Goal: Task Accomplishment & Management: Use online tool/utility

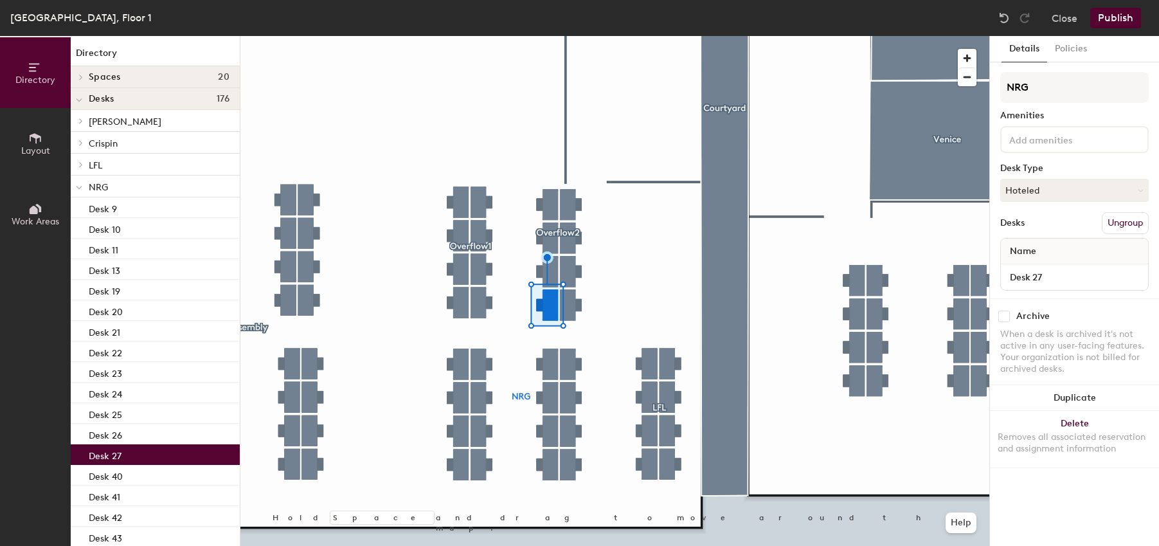
click at [1125, 226] on button "Ungroup" at bounding box center [1125, 223] width 47 height 22
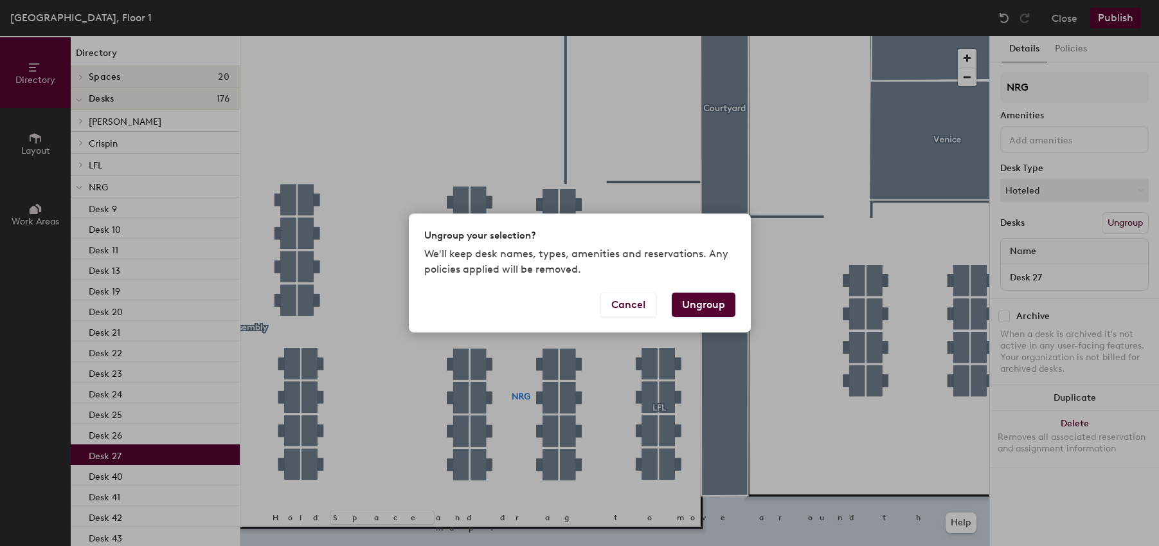
click at [712, 310] on button "Ungroup" at bounding box center [704, 305] width 64 height 24
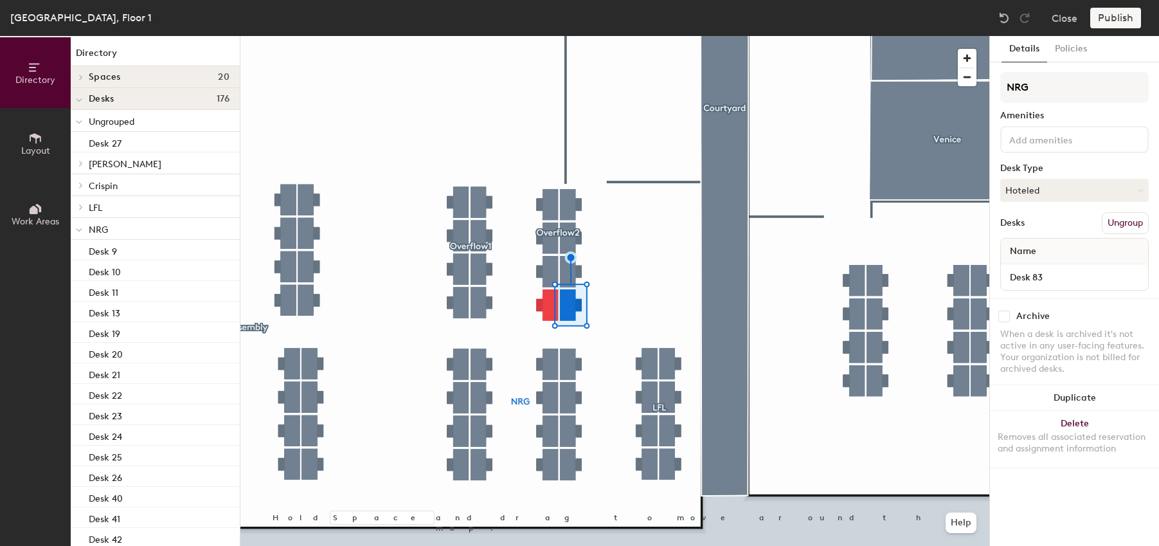
click at [1112, 224] on button "Ungroup" at bounding box center [1125, 223] width 47 height 22
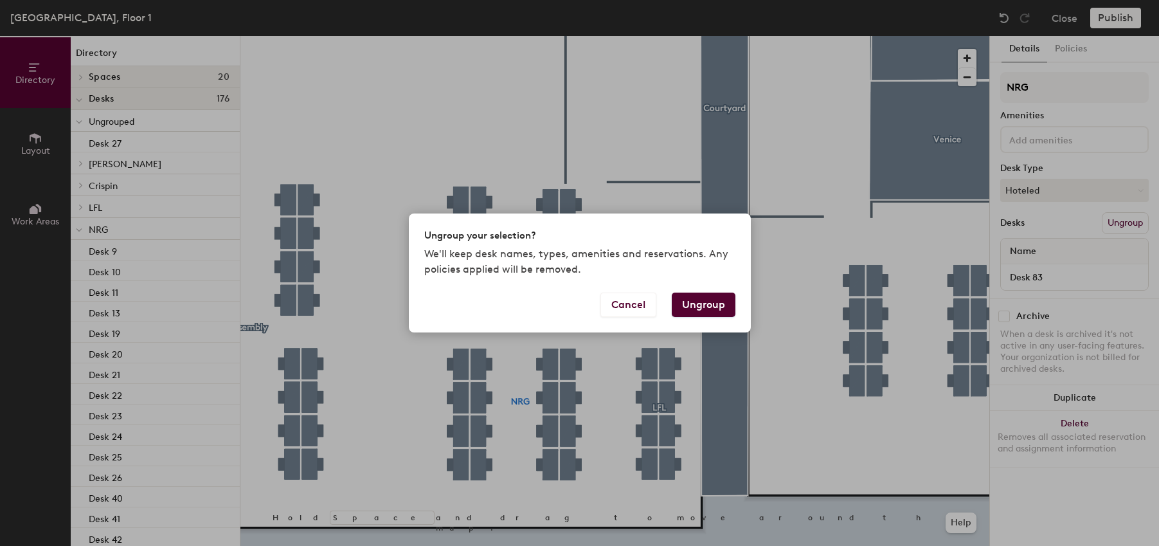
click at [695, 307] on button "Ungroup" at bounding box center [704, 305] width 64 height 24
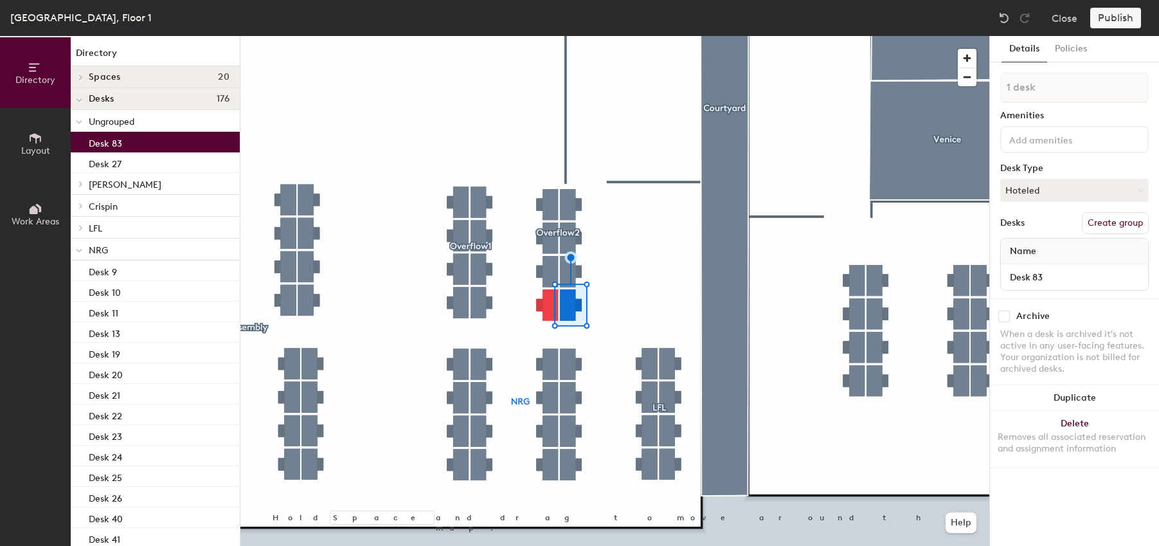
click at [637, 36] on div at bounding box center [614, 36] width 749 height 0
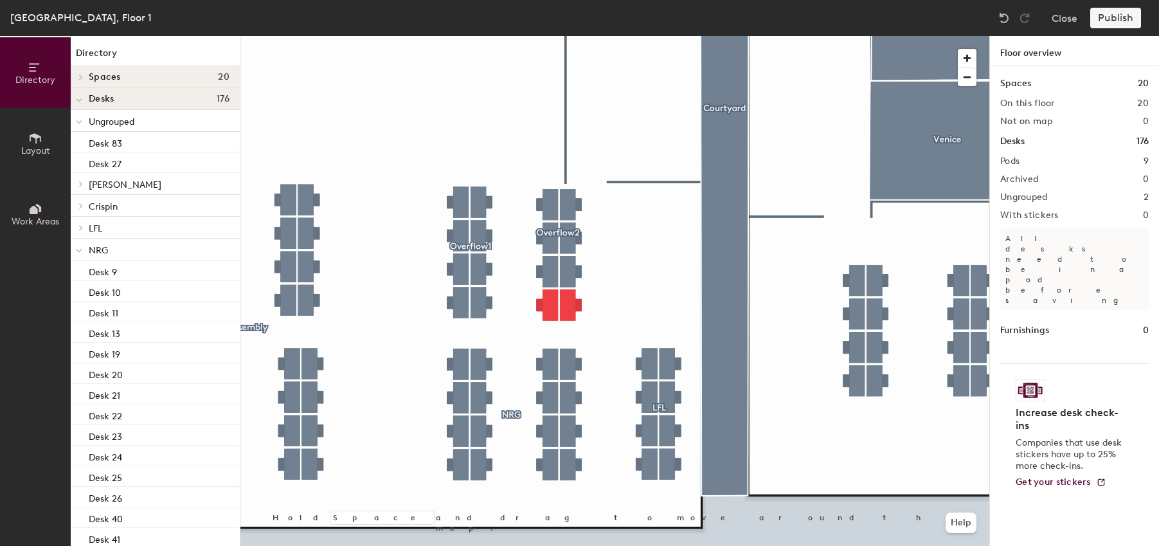
click at [551, 36] on div at bounding box center [614, 36] width 749 height 0
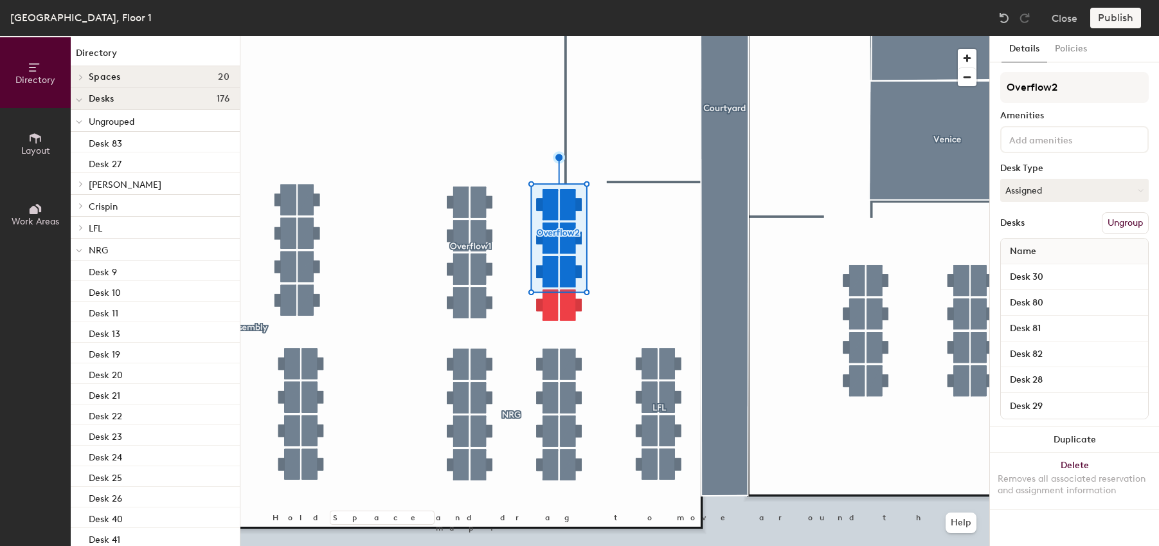
click at [1136, 228] on button "Ungroup" at bounding box center [1125, 223] width 47 height 22
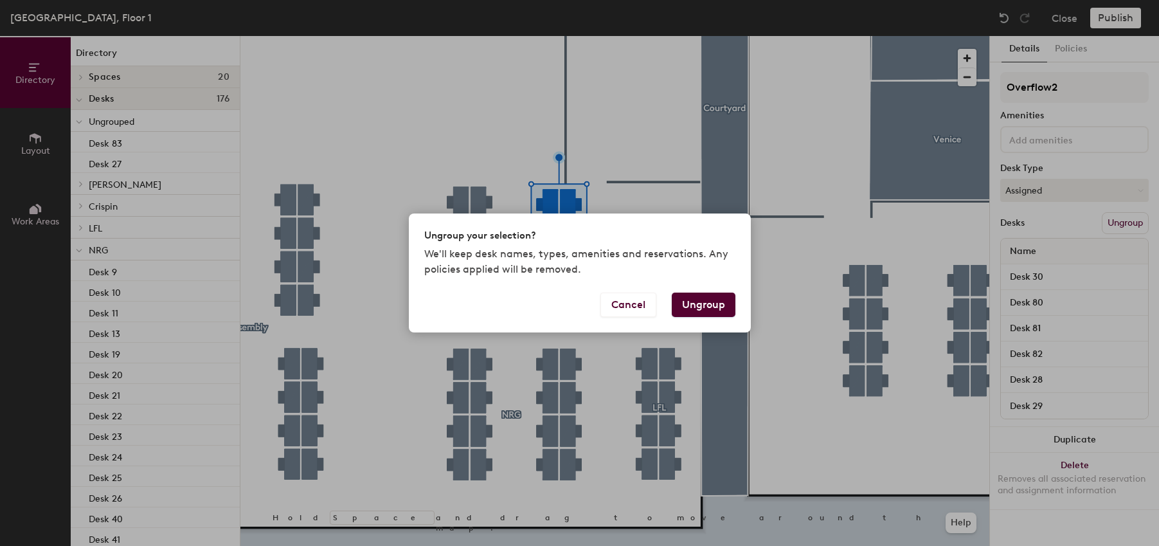
click at [704, 304] on button "Ungroup" at bounding box center [704, 305] width 64 height 24
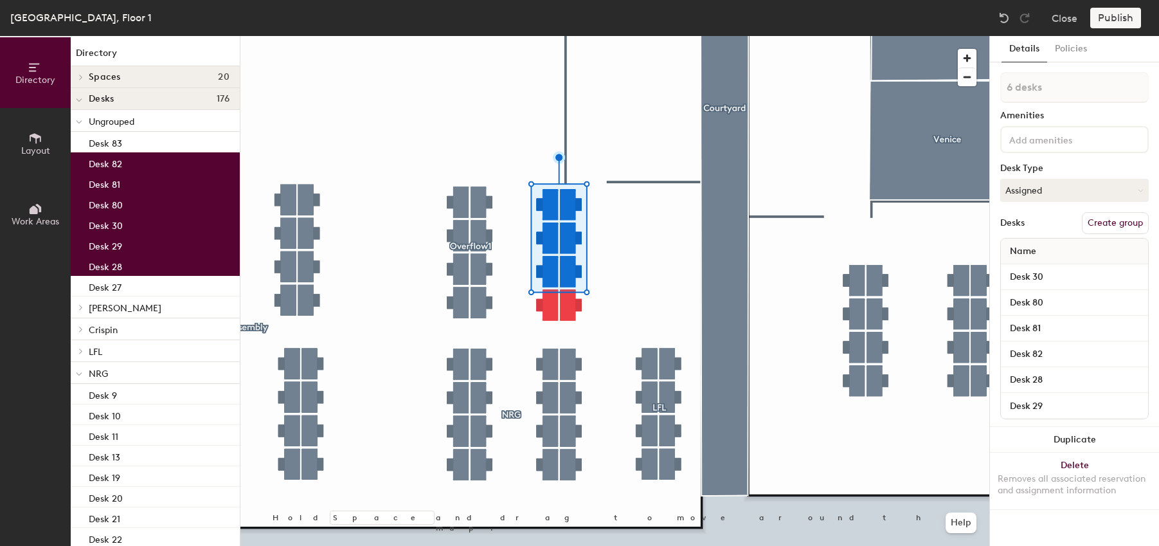
click at [637, 36] on div at bounding box center [614, 36] width 749 height 0
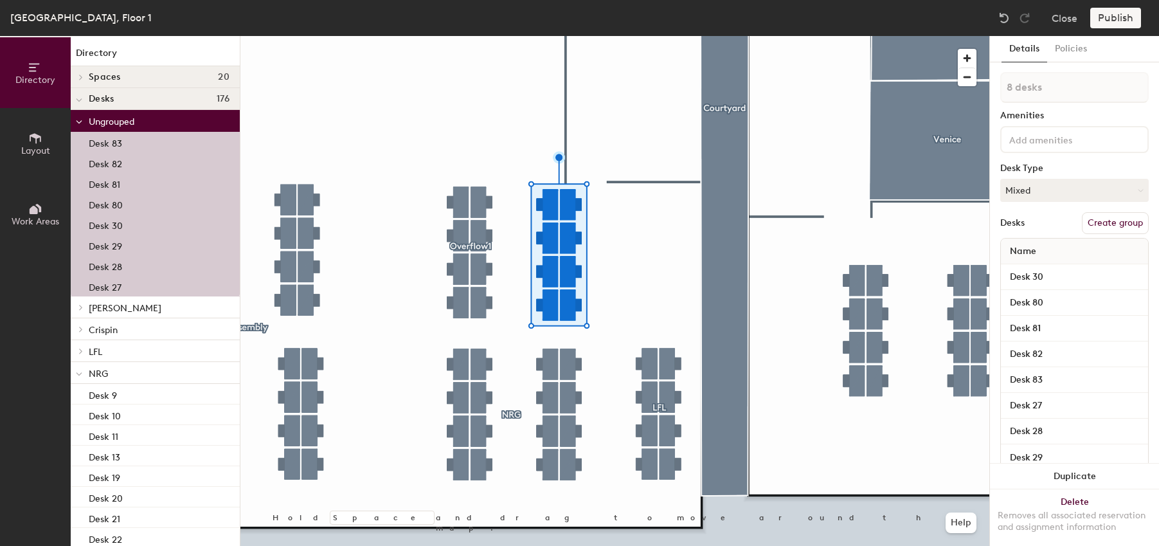
click at [1118, 220] on button "Create group" at bounding box center [1115, 223] width 67 height 22
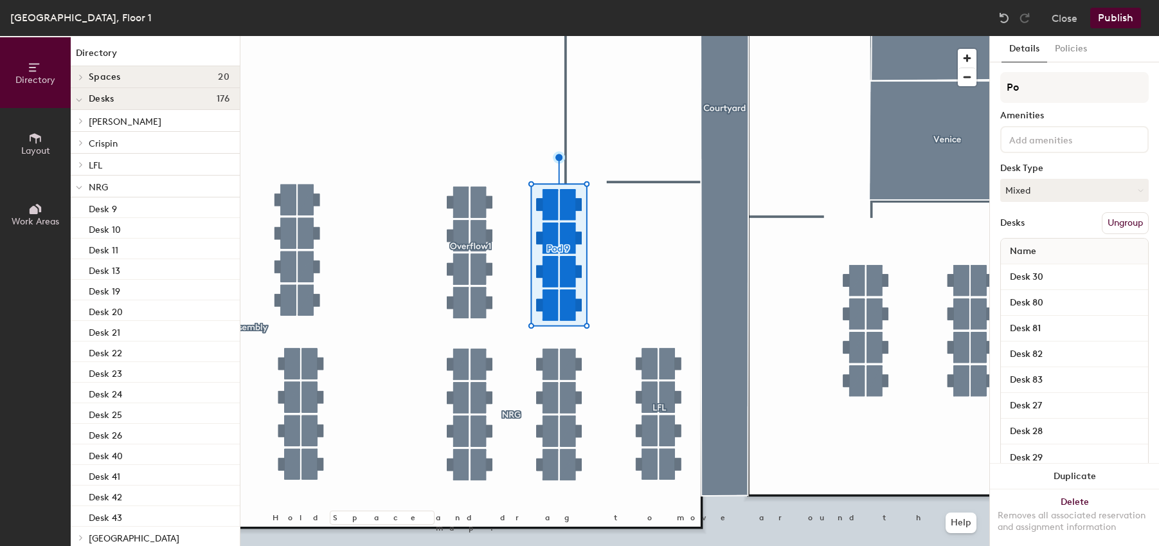
type input "P"
type input "Overflow2"
click at [1115, 24] on button "Publish" at bounding box center [1116, 18] width 51 height 21
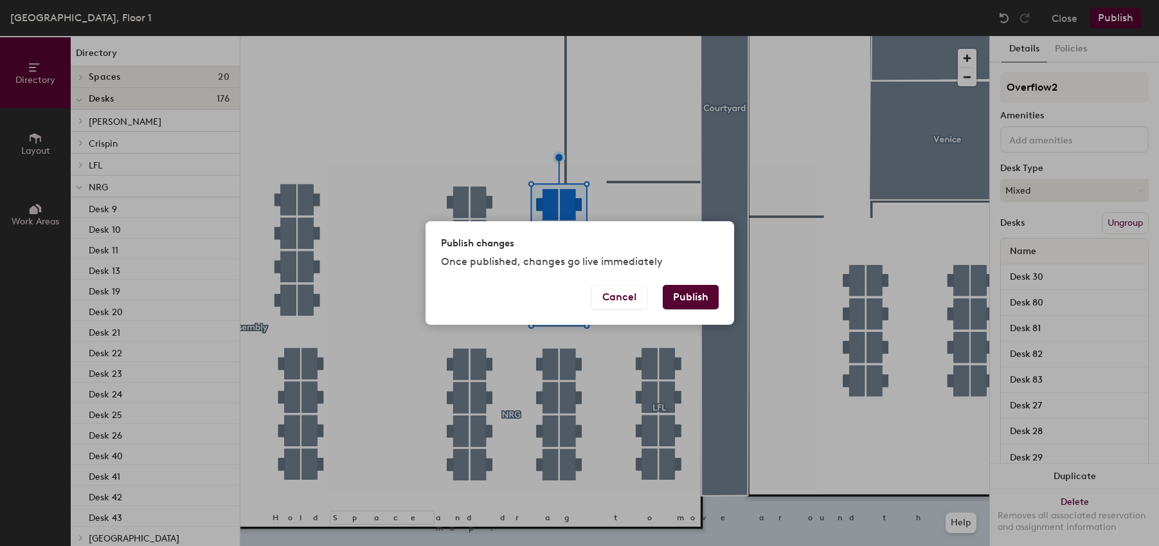
click at [700, 292] on button "Publish" at bounding box center [691, 297] width 56 height 24
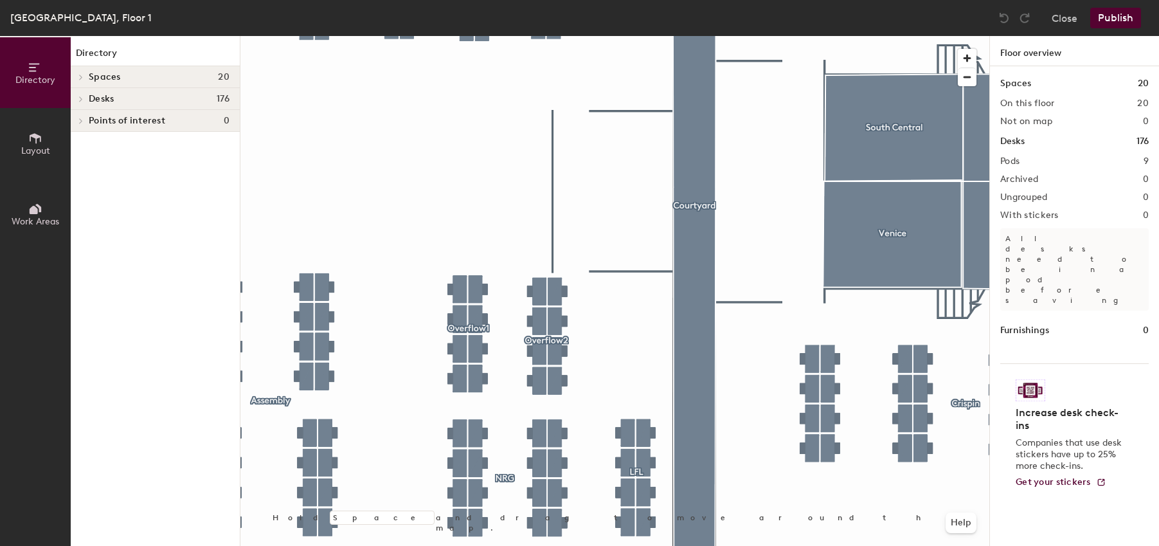
click at [466, 36] on div at bounding box center [614, 36] width 749 height 0
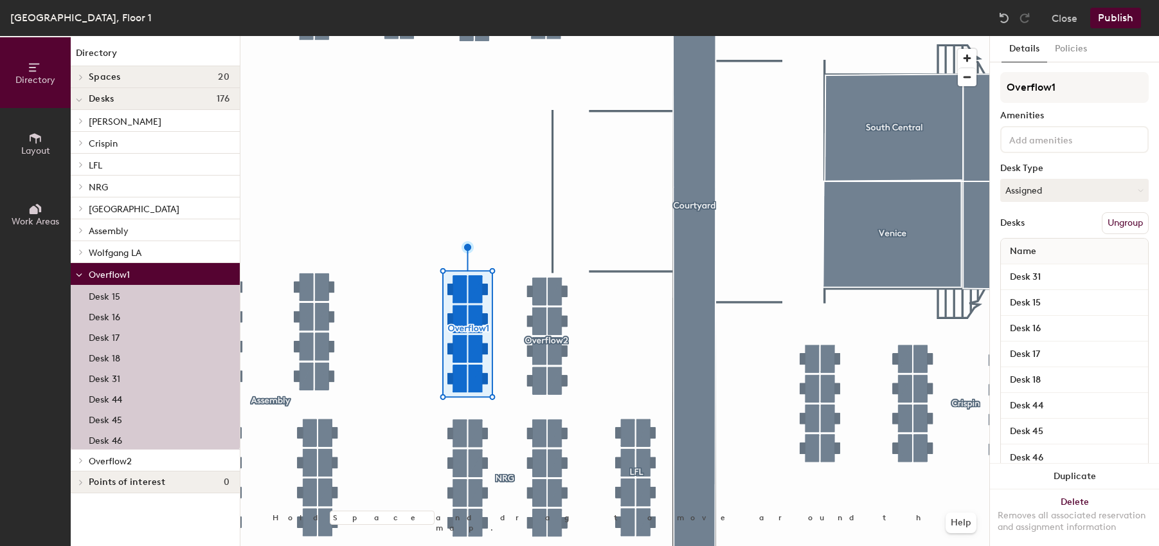
click at [1056, 143] on input at bounding box center [1065, 138] width 116 height 15
click at [1074, 140] on input "(No Monitors/Tech)" at bounding box center [1068, 138] width 122 height 15
type input "(No Monitors/Tech)"
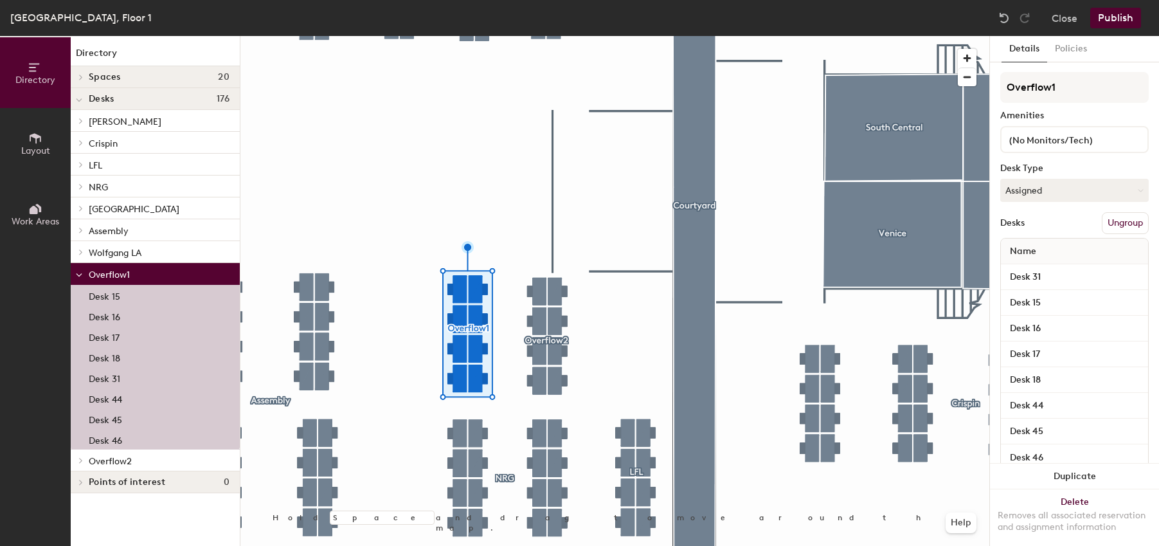
click at [1142, 102] on div "Details Policies Overflow1 Amenities (No Monitors/Tech) Desk Type Assigned Desk…" at bounding box center [1074, 291] width 169 height 510
click at [1036, 143] on input at bounding box center [1065, 138] width 116 height 15
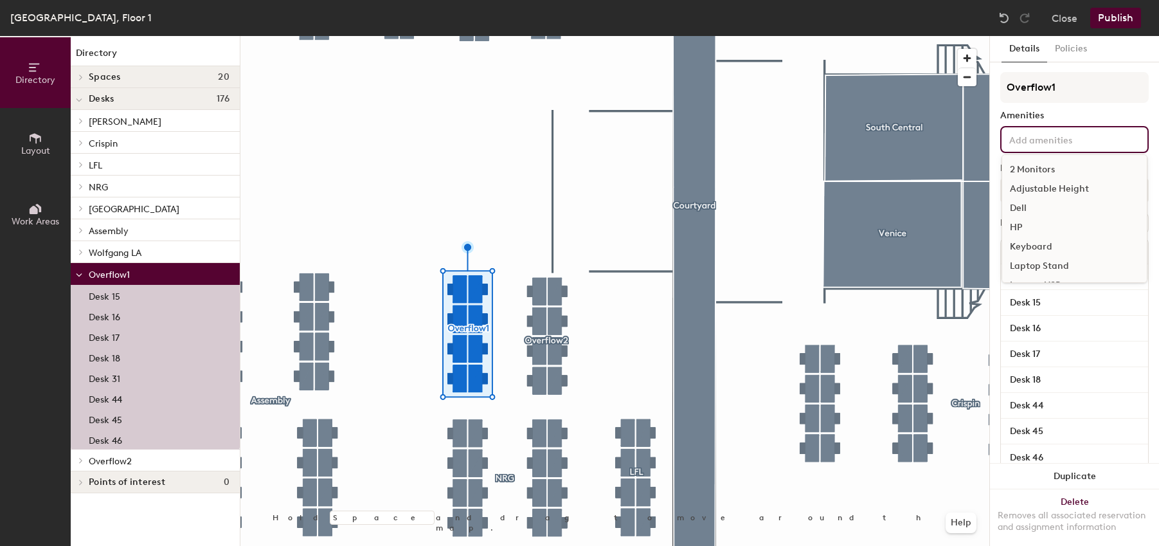
paste input "(No Monitors/Tech)"
type input "(No Monitors/Tech)"
click at [1065, 190] on button "Assigned" at bounding box center [1074, 190] width 149 height 23
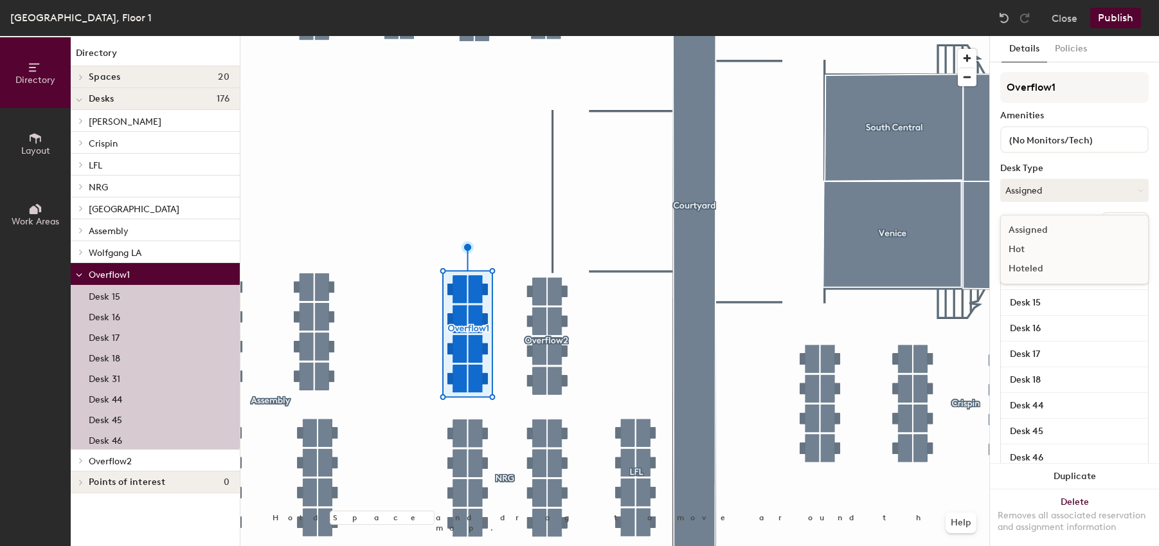
click at [1085, 152] on div "(No Monitors/Tech)" at bounding box center [1074, 139] width 149 height 27
click at [1118, 15] on button "Publish" at bounding box center [1116, 18] width 51 height 21
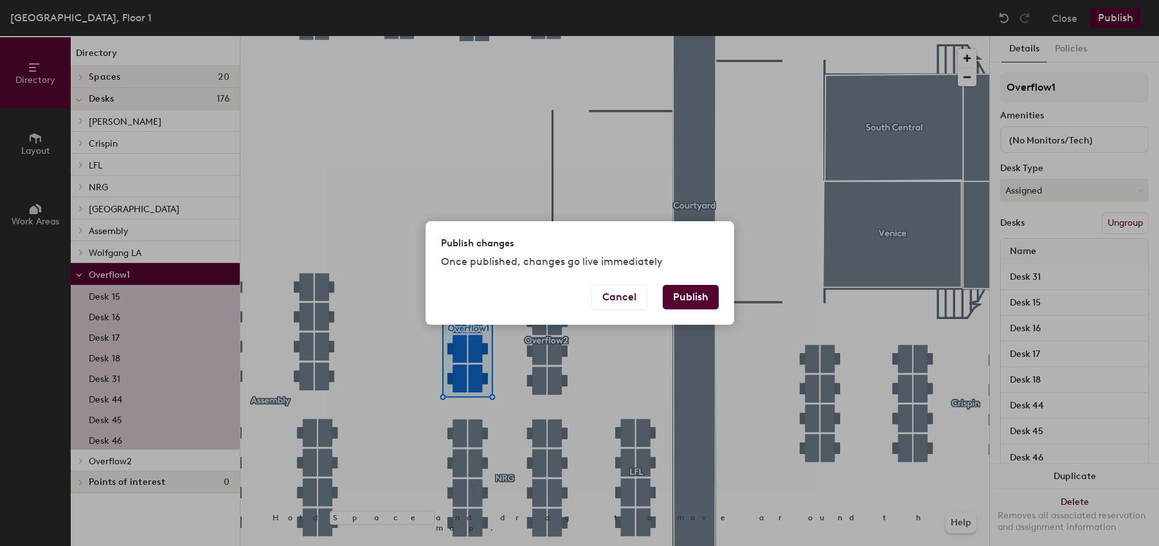
click at [705, 297] on button "Publish" at bounding box center [691, 297] width 56 height 24
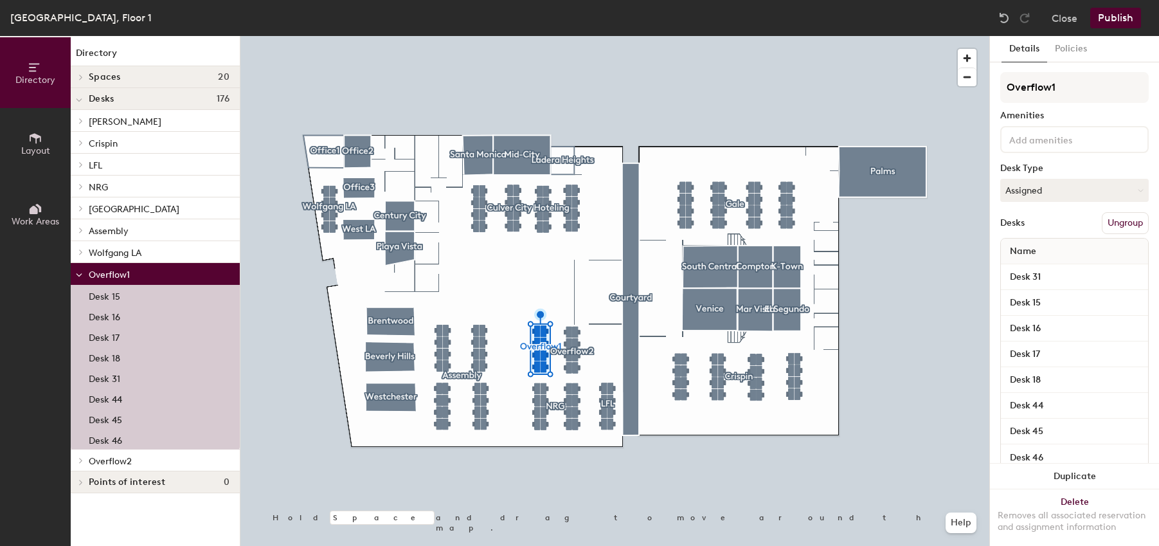
click at [883, 36] on div at bounding box center [614, 36] width 749 height 0
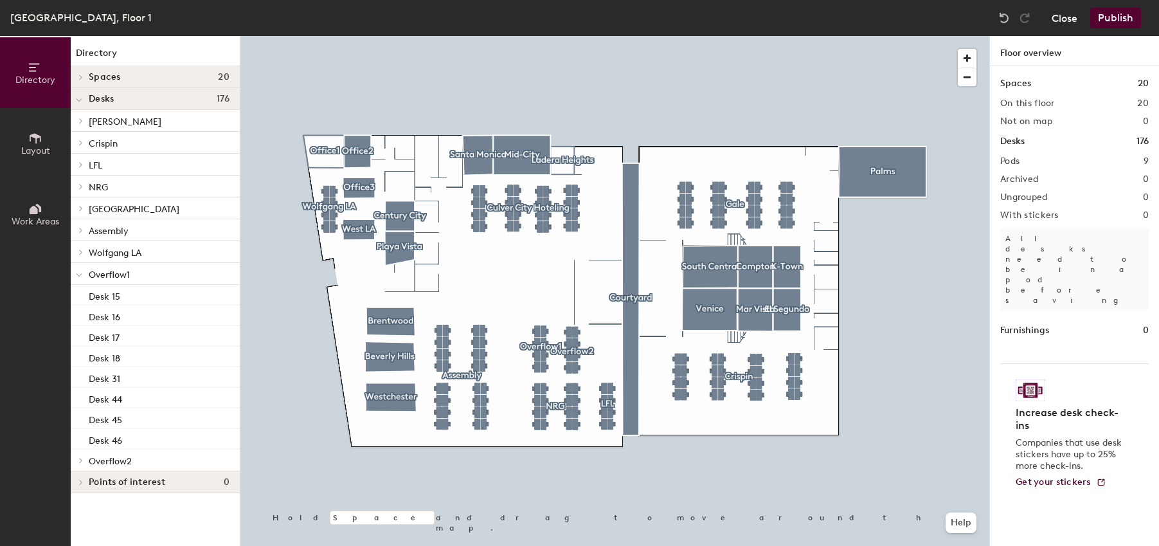
click at [1066, 14] on button "Close" at bounding box center [1065, 18] width 26 height 21
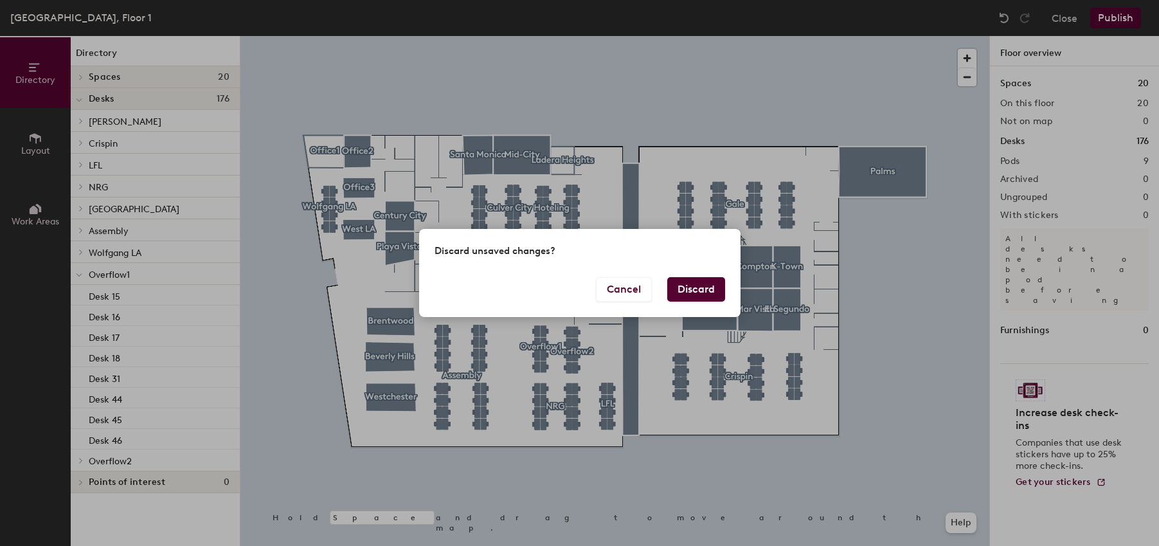
click at [703, 282] on button "Discard" at bounding box center [696, 289] width 58 height 24
